Goal: Information Seeking & Learning: Learn about a topic

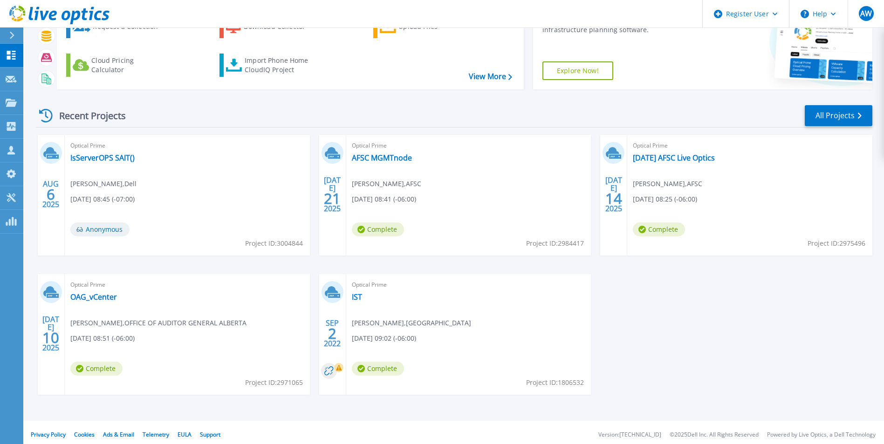
scroll to position [72, 0]
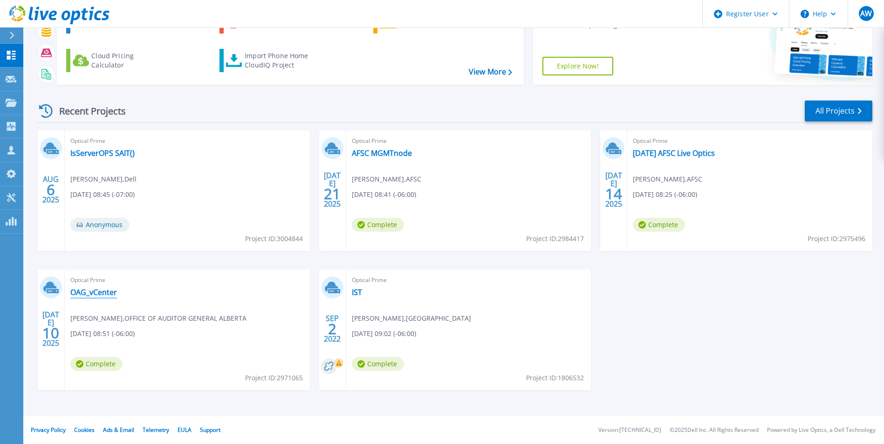
click at [101, 294] on link "OAG_vCenter" at bounding box center [93, 292] width 47 height 9
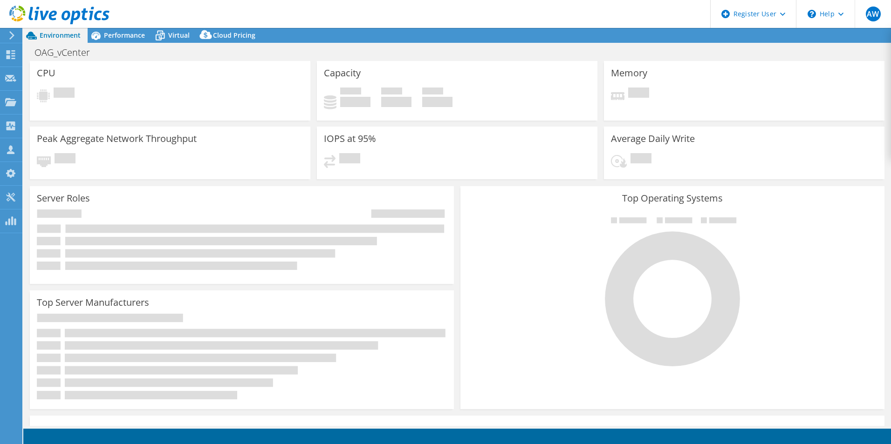
select select "[GEOGRAPHIC_DATA]"
select select "USD"
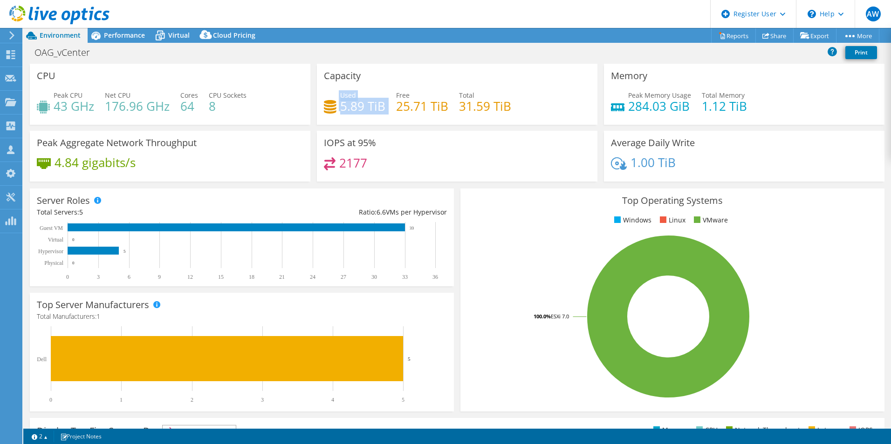
drag, startPoint x: 318, startPoint y: 105, endPoint x: 384, endPoint y: 108, distance: 66.7
click at [384, 108] on div "Capacity Used 5.89 TiB Free 25.71 TiB Total 31.59 TiB" at bounding box center [457, 94] width 280 height 61
click at [10, 36] on icon at bounding box center [11, 35] width 7 height 8
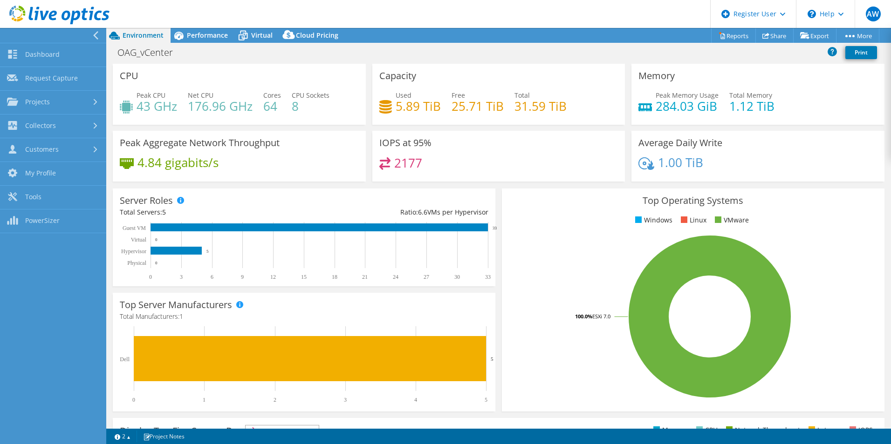
click at [394, 45] on div "OAG_vCenter Print" at bounding box center [498, 52] width 785 height 17
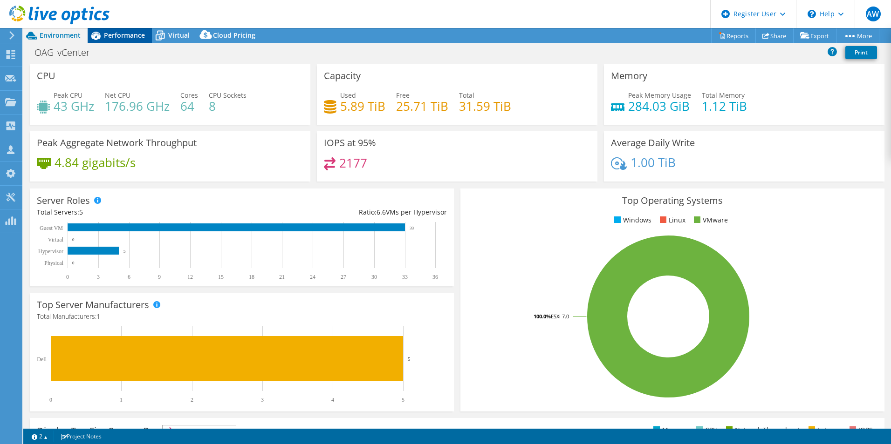
click at [129, 34] on span "Performance" at bounding box center [124, 35] width 41 height 9
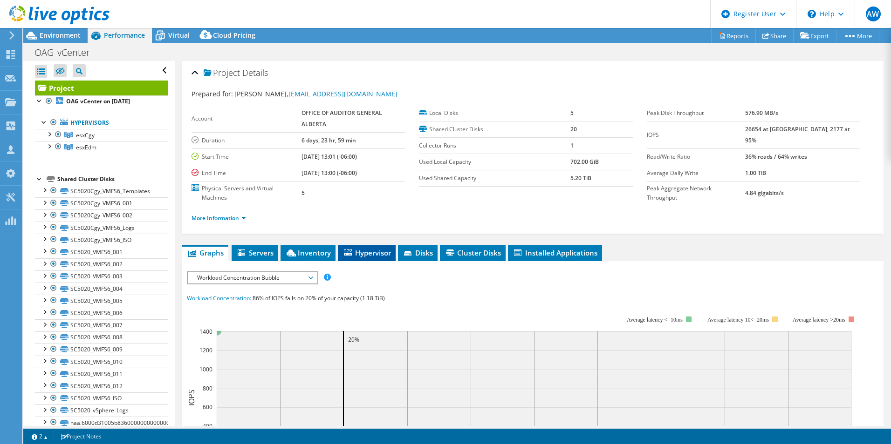
click at [370, 255] on span "Hypervisor" at bounding box center [366, 252] width 48 height 9
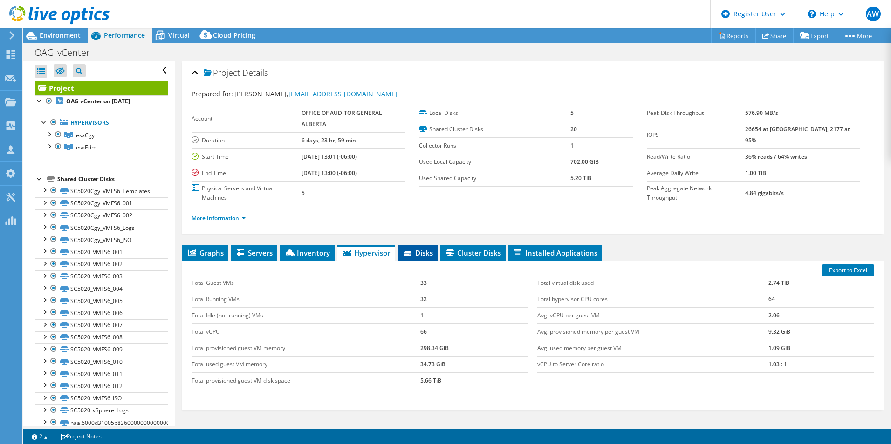
click at [425, 254] on span "Disks" at bounding box center [418, 252] width 30 height 9
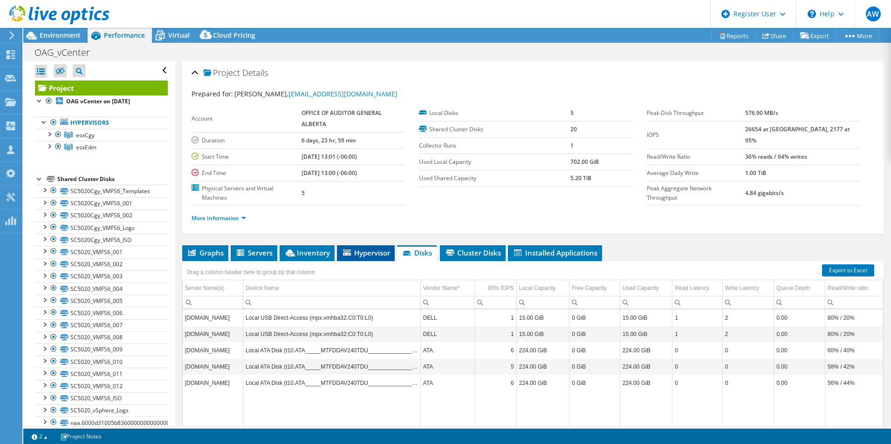
click at [365, 254] on span "Hypervisor" at bounding box center [366, 252] width 48 height 9
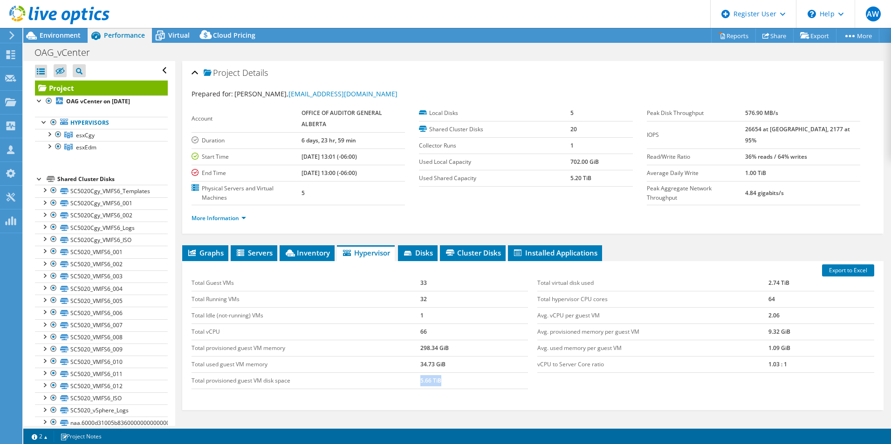
drag, startPoint x: 457, startPoint y: 381, endPoint x: 402, endPoint y: 379, distance: 55.0
click at [411, 384] on tr "Total provisioned guest VM disk space 5.66 TiB" at bounding box center [359, 381] width 337 height 16
drag, startPoint x: 790, startPoint y: 286, endPoint x: 756, endPoint y: 284, distance: 34.0
click at [756, 284] on tr "Total virtual disk used 2.74 TiB" at bounding box center [705, 283] width 337 height 16
drag, startPoint x: 453, startPoint y: 383, endPoint x: 411, endPoint y: 384, distance: 42.0
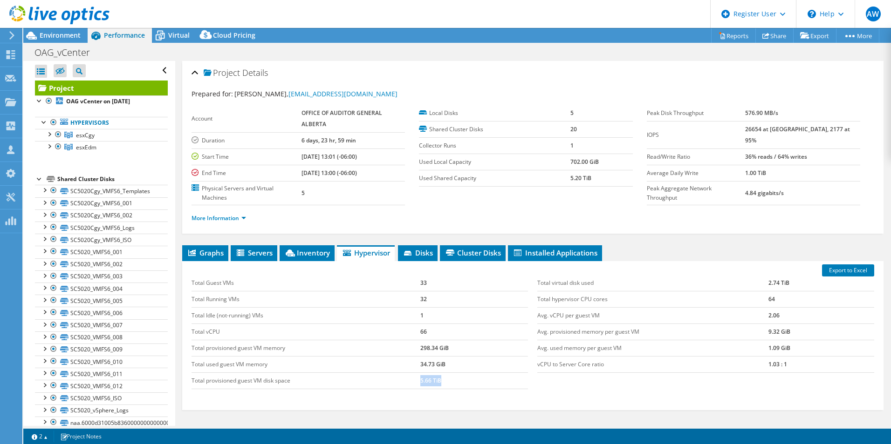
click at [411, 384] on tr "Total provisioned guest VM disk space 5.66 TiB" at bounding box center [359, 381] width 337 height 16
drag, startPoint x: 795, startPoint y: 287, endPoint x: 756, endPoint y: 284, distance: 38.8
click at [756, 284] on tr "Total virtual disk used 2.74 TiB" at bounding box center [705, 283] width 337 height 16
click at [86, 102] on b "OAG vCenter on [DATE]" at bounding box center [98, 101] width 64 height 8
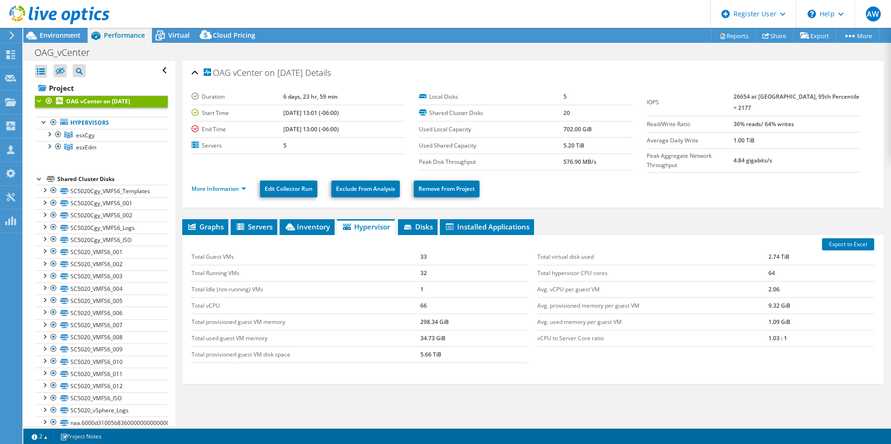
click at [573, 191] on ul "More Information Edit Collector Run Exclude From Analysis Remove From Project" at bounding box center [532, 187] width 683 height 19
click at [419, 224] on span "Disks" at bounding box center [418, 226] width 30 height 9
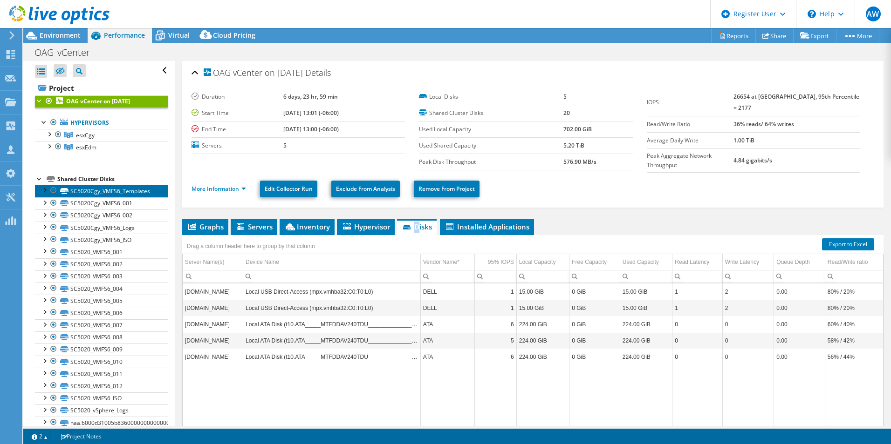
click at [86, 187] on link "SC5020Cgy_VMFS6_Templates" at bounding box center [101, 191] width 133 height 12
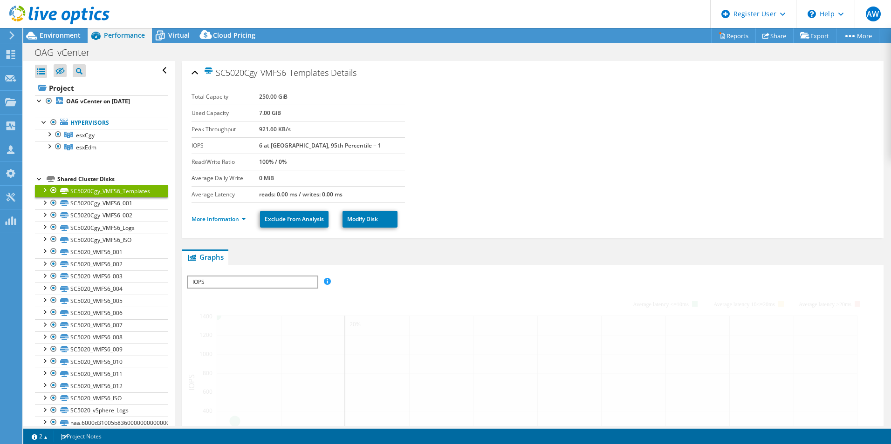
drag, startPoint x: 87, startPoint y: 179, endPoint x: 75, endPoint y: 180, distance: 12.6
click at [87, 179] on div "Shared Cluster Disks" at bounding box center [112, 179] width 110 height 11
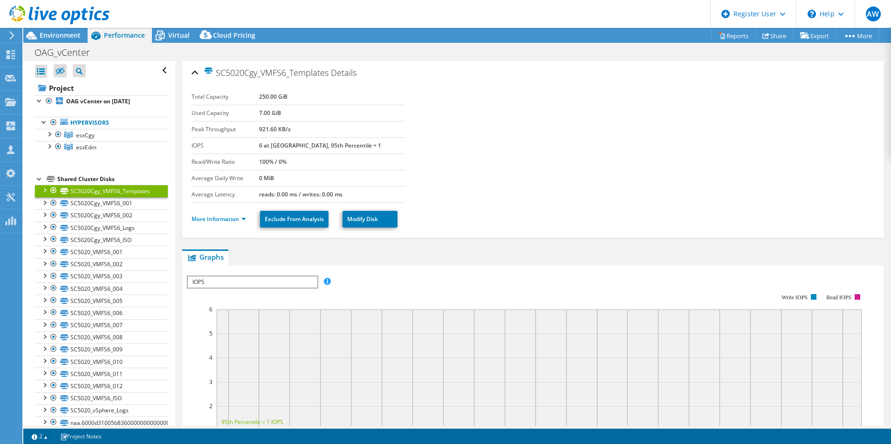
click at [74, 179] on div "Shared Cluster Disks" at bounding box center [112, 179] width 110 height 11
click at [96, 102] on b "OAG vCenter on [DATE]" at bounding box center [98, 101] width 64 height 8
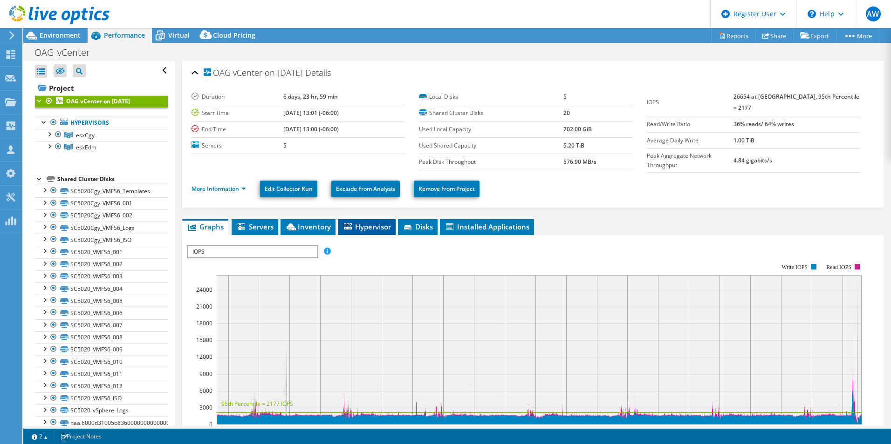
click at [381, 219] on li "Hypervisor" at bounding box center [367, 227] width 58 height 16
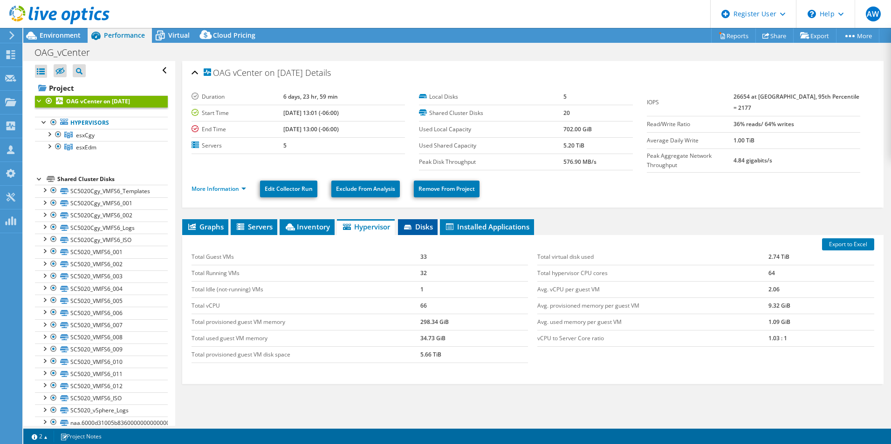
click at [424, 224] on span "Disks" at bounding box center [418, 226] width 30 height 9
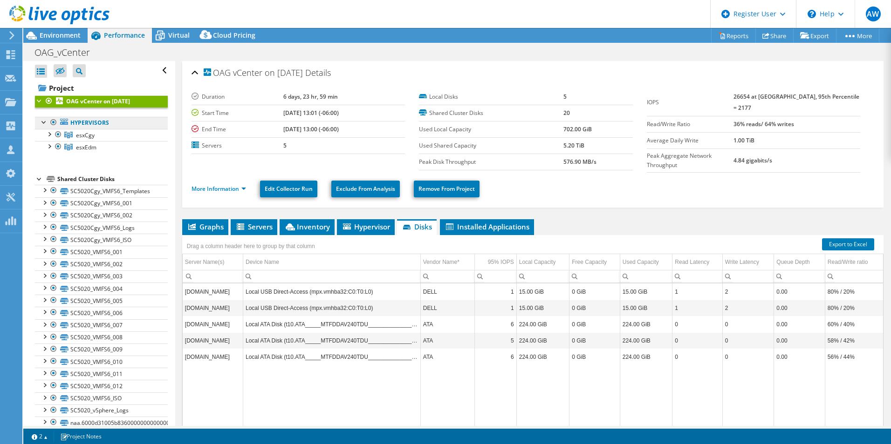
click at [88, 122] on link "Hypervisors" at bounding box center [101, 123] width 133 height 12
click at [41, 123] on div at bounding box center [44, 121] width 9 height 9
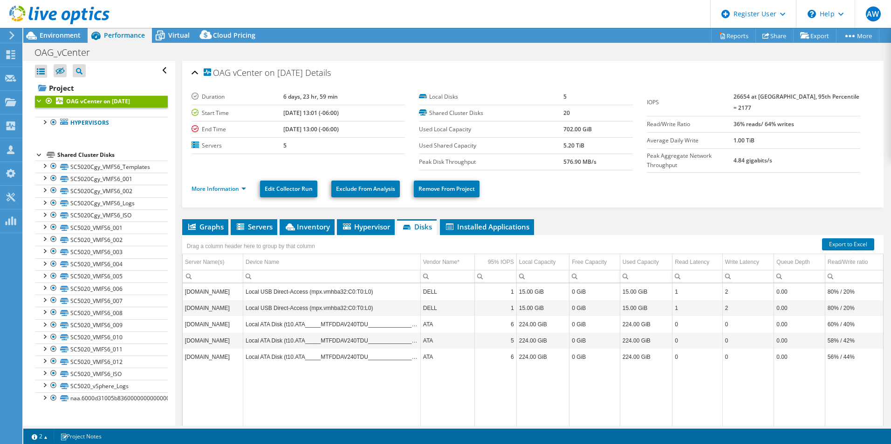
click at [41, 157] on div at bounding box center [39, 154] width 9 height 9
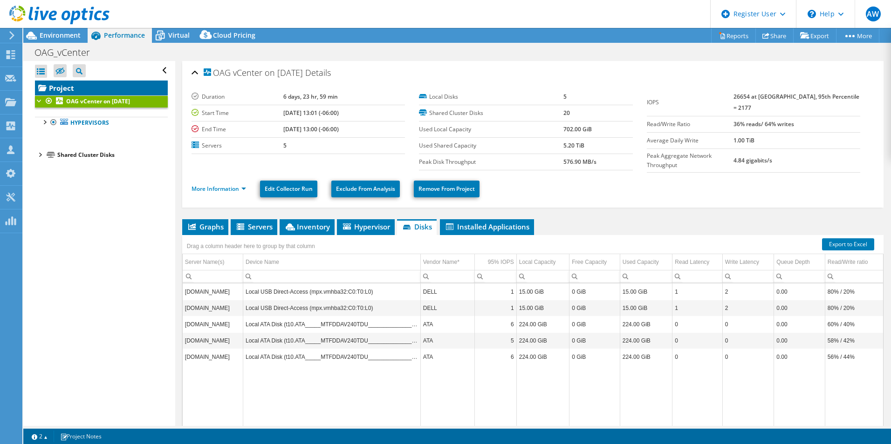
click at [63, 86] on link "Project" at bounding box center [101, 88] width 133 height 15
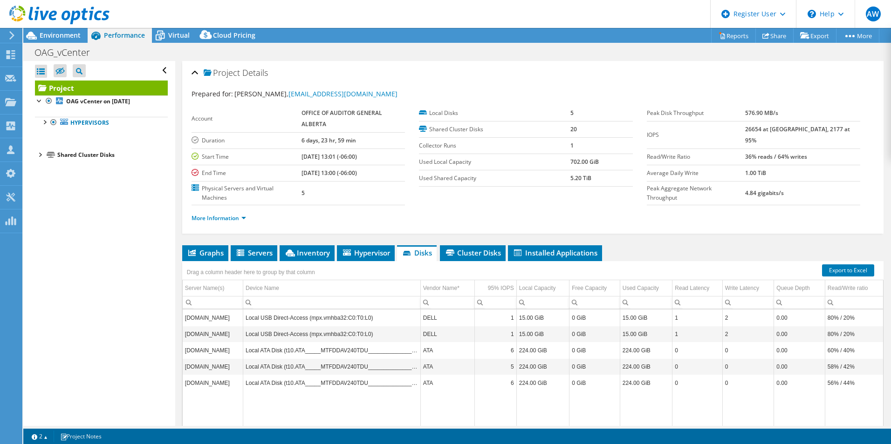
click at [401, 77] on div "Project Details" at bounding box center [532, 73] width 683 height 20
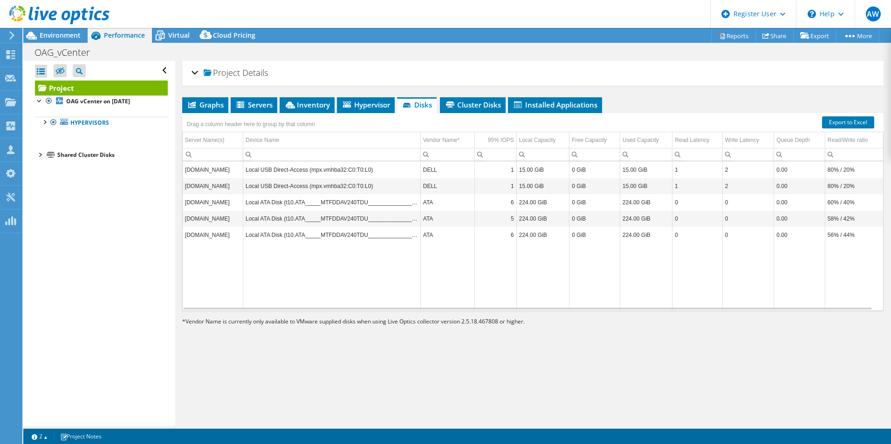
click at [401, 76] on div "Project Details" at bounding box center [532, 73] width 683 height 20
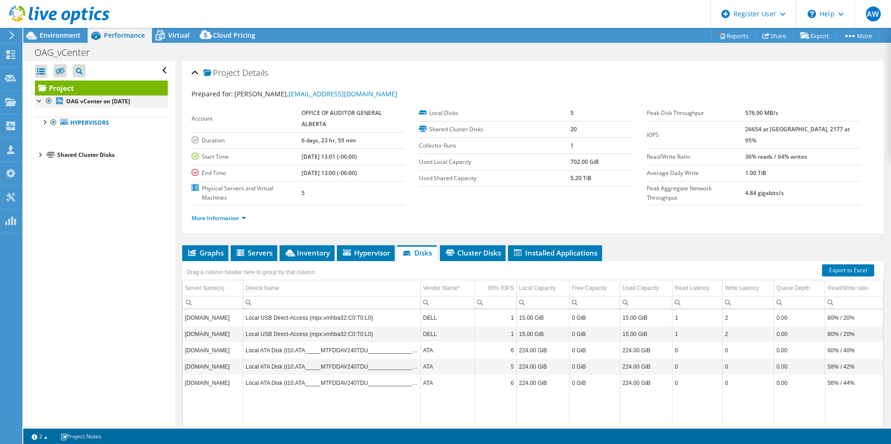
click at [36, 100] on div at bounding box center [39, 100] width 9 height 9
click at [167, 120] on div "Open All Close All Hide Excluded Nodes Project Tree Filter" at bounding box center [98, 243] width 151 height 365
click at [253, 256] on span "Servers" at bounding box center [253, 252] width 37 height 9
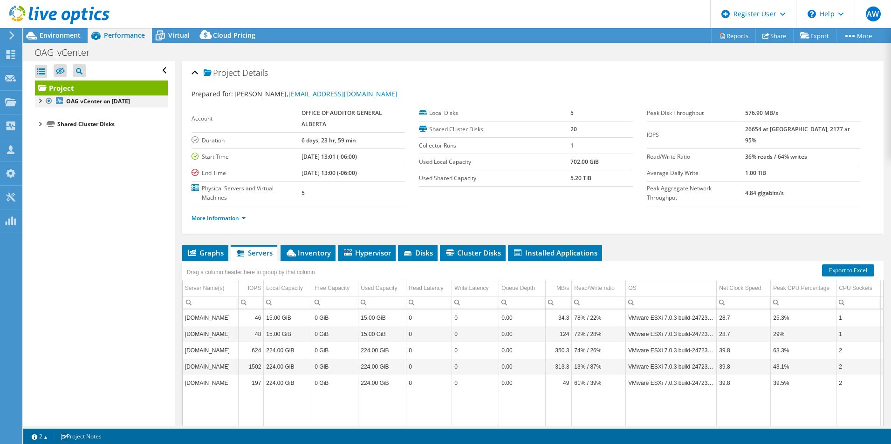
click at [40, 100] on div at bounding box center [39, 100] width 9 height 9
click at [46, 123] on div at bounding box center [44, 121] width 9 height 9
click at [39, 180] on div at bounding box center [39, 178] width 9 height 9
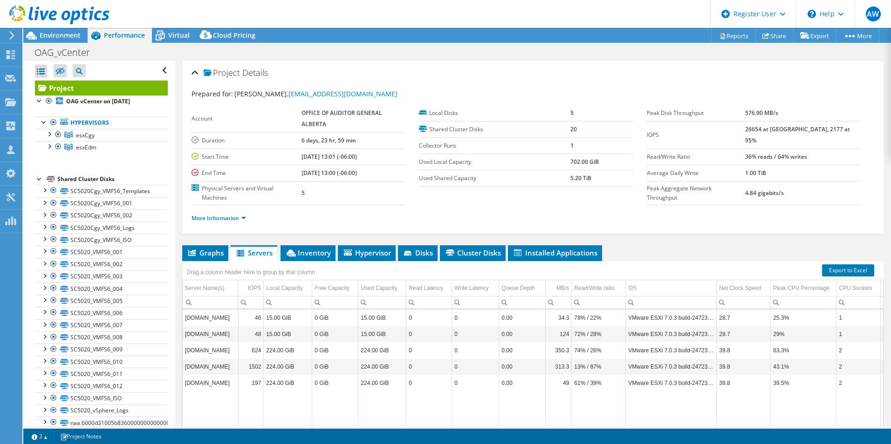
click at [157, 70] on div "Open All Close All Hide Excluded Nodes Project Tree Filter" at bounding box center [101, 71] width 133 height 20
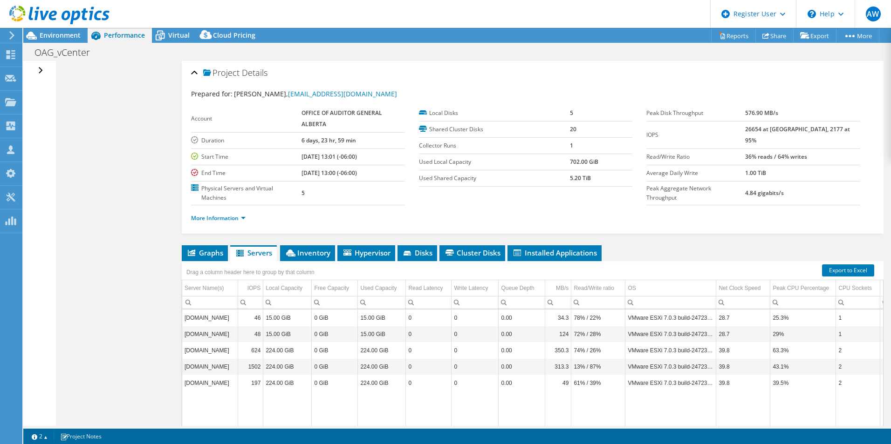
click at [40, 71] on div "Open All Close All Hide Excluded Nodes Project Tree Filter" at bounding box center [42, 71] width 14 height 20
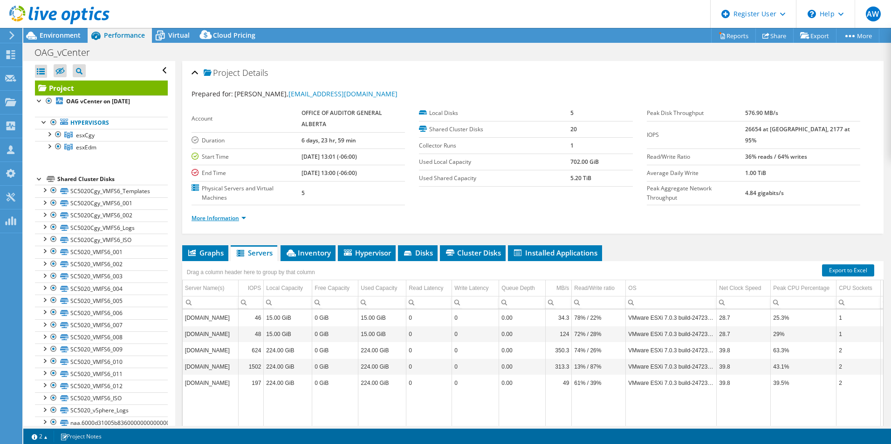
click at [233, 218] on link "More Information" at bounding box center [218, 218] width 55 height 8
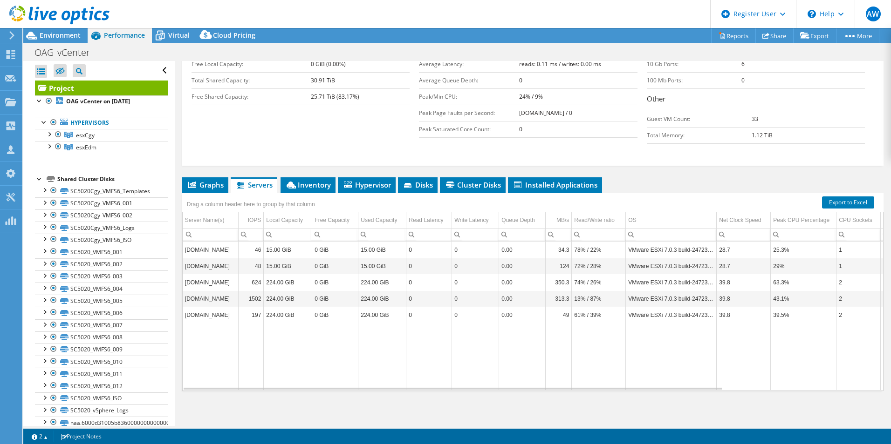
scroll to position [210, 0]
click at [660, 249] on td "VMware ESXi 7.0.3 build-24723872" at bounding box center [671, 249] width 91 height 16
drag, startPoint x: 650, startPoint y: 249, endPoint x: 684, endPoint y: 252, distance: 34.1
click at [684, 252] on td "VMware ESXi 7.0.3 build-24723872" at bounding box center [671, 249] width 91 height 16
click at [85, 132] on span "esxCgy" at bounding box center [85, 135] width 19 height 8
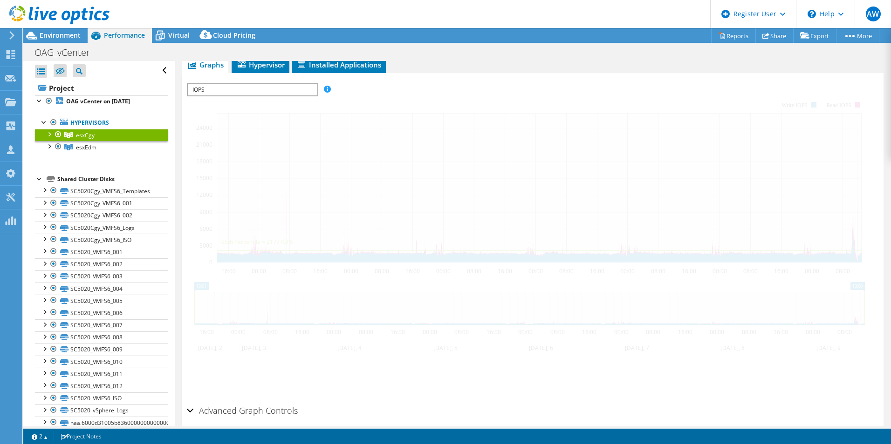
scroll to position [153, 0]
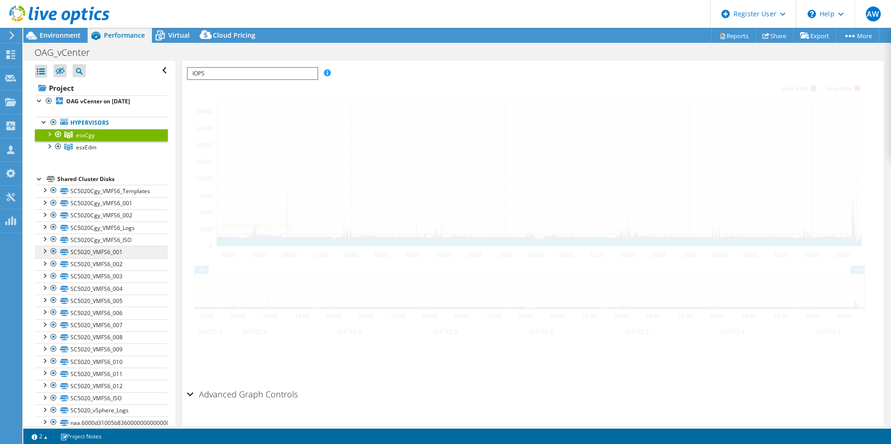
click at [51, 136] on div at bounding box center [48, 133] width 9 height 9
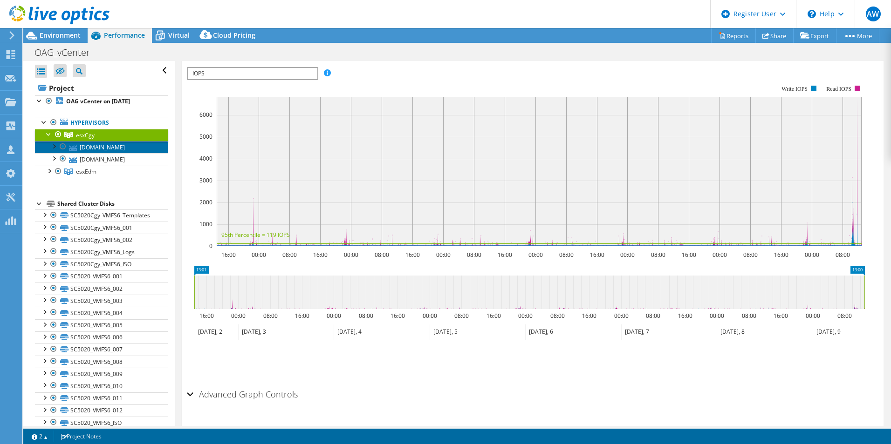
drag, startPoint x: 87, startPoint y: 149, endPoint x: 214, endPoint y: 240, distance: 156.6
click at [88, 149] on link "[DOMAIN_NAME]" at bounding box center [101, 147] width 133 height 12
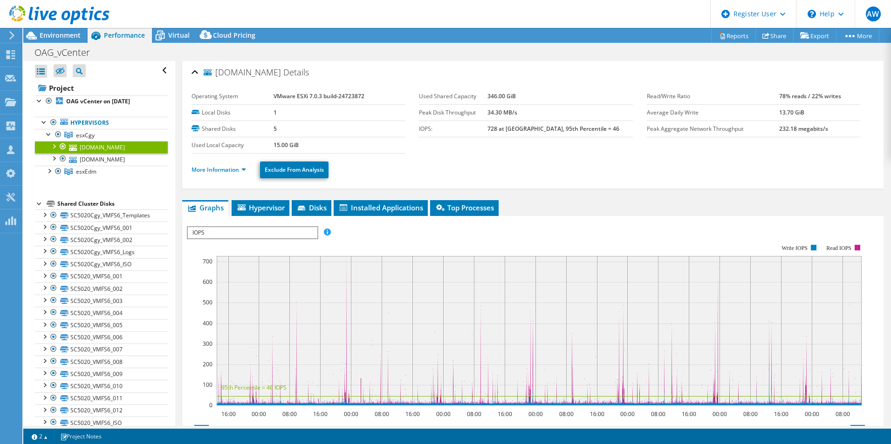
scroll to position [0, 0]
click at [260, 207] on span "Hypervisor" at bounding box center [260, 208] width 48 height 9
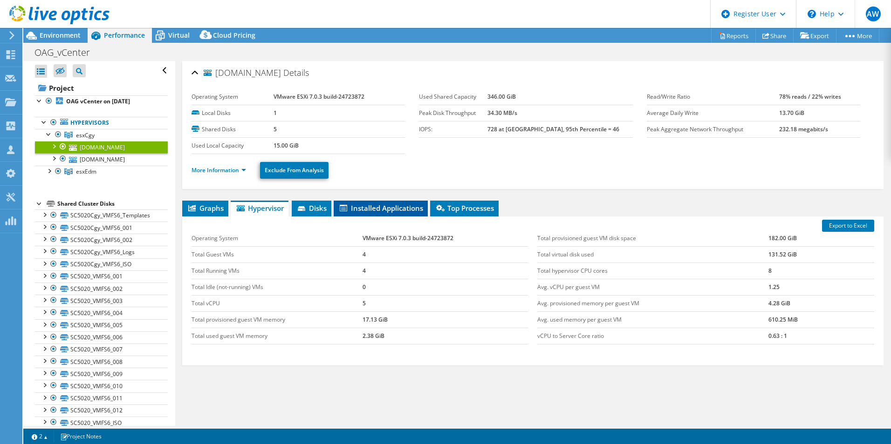
click at [377, 207] on span "Installed Applications" at bounding box center [380, 208] width 85 height 9
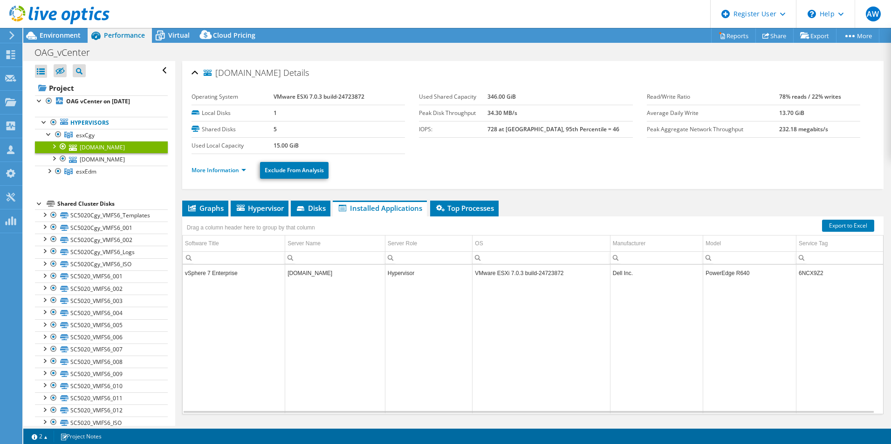
click at [226, 274] on td "vSphere 7 Enterprise" at bounding box center [234, 273] width 102 height 16
click at [542, 276] on td "VMware ESXi 7.0.3 build-24723872" at bounding box center [540, 273] width 137 height 16
click at [734, 276] on td "PowerEdge R640" at bounding box center [749, 273] width 93 height 16
click at [57, 34] on span "Environment" at bounding box center [60, 35] width 41 height 9
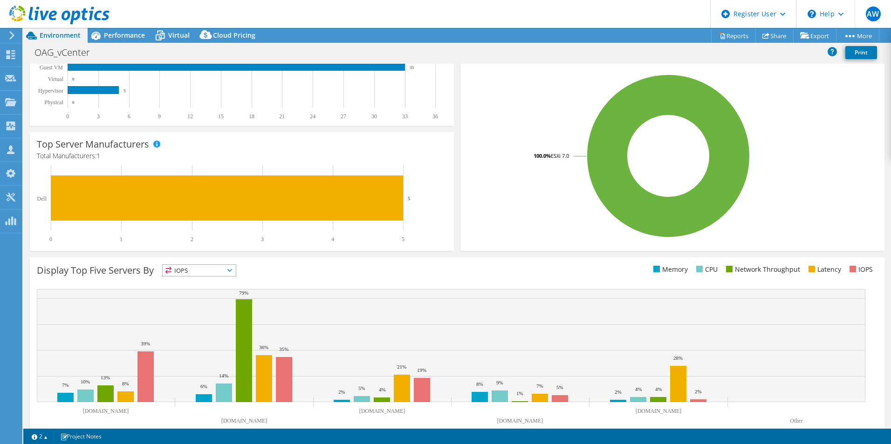
scroll to position [178, 0]
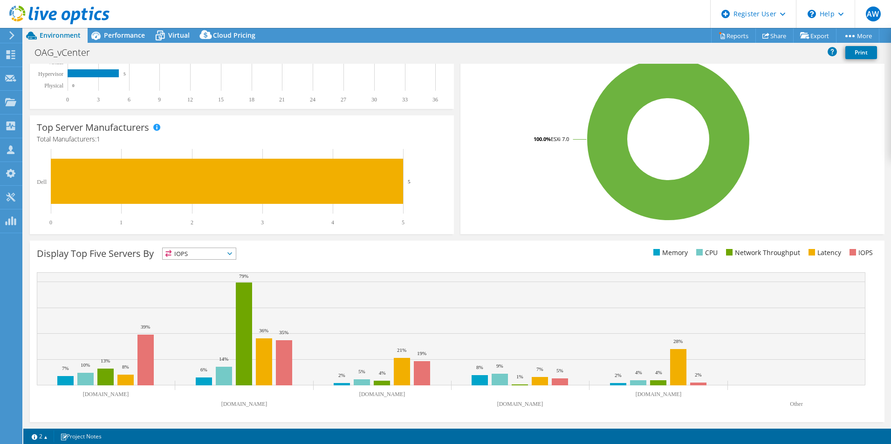
click at [230, 253] on icon at bounding box center [229, 254] width 5 height 3
click at [263, 258] on div "Display Top Five Servers By IOPS IOPS" at bounding box center [247, 255] width 420 height 15
